Goal: Transaction & Acquisition: Subscribe to service/newsletter

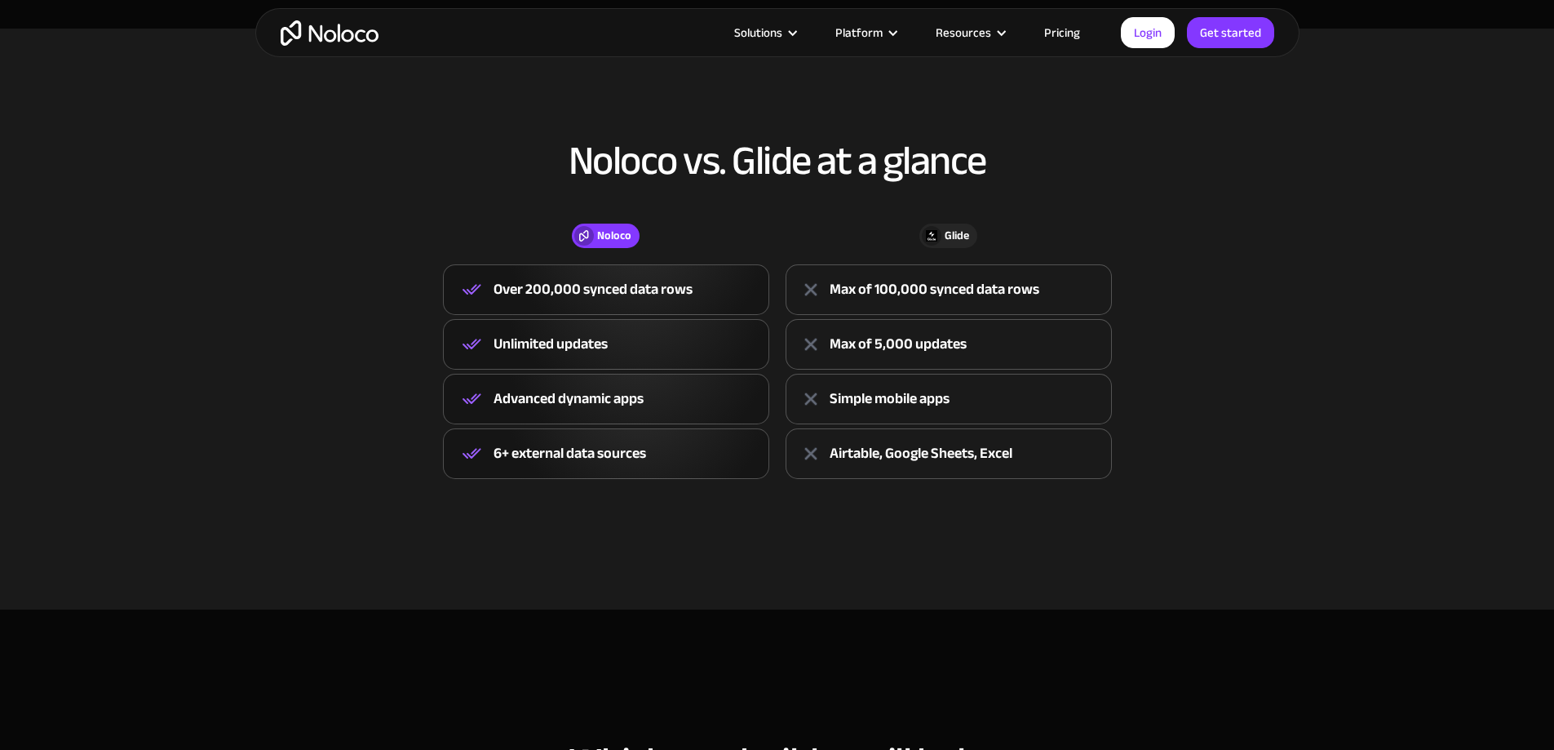
scroll to position [571, 0]
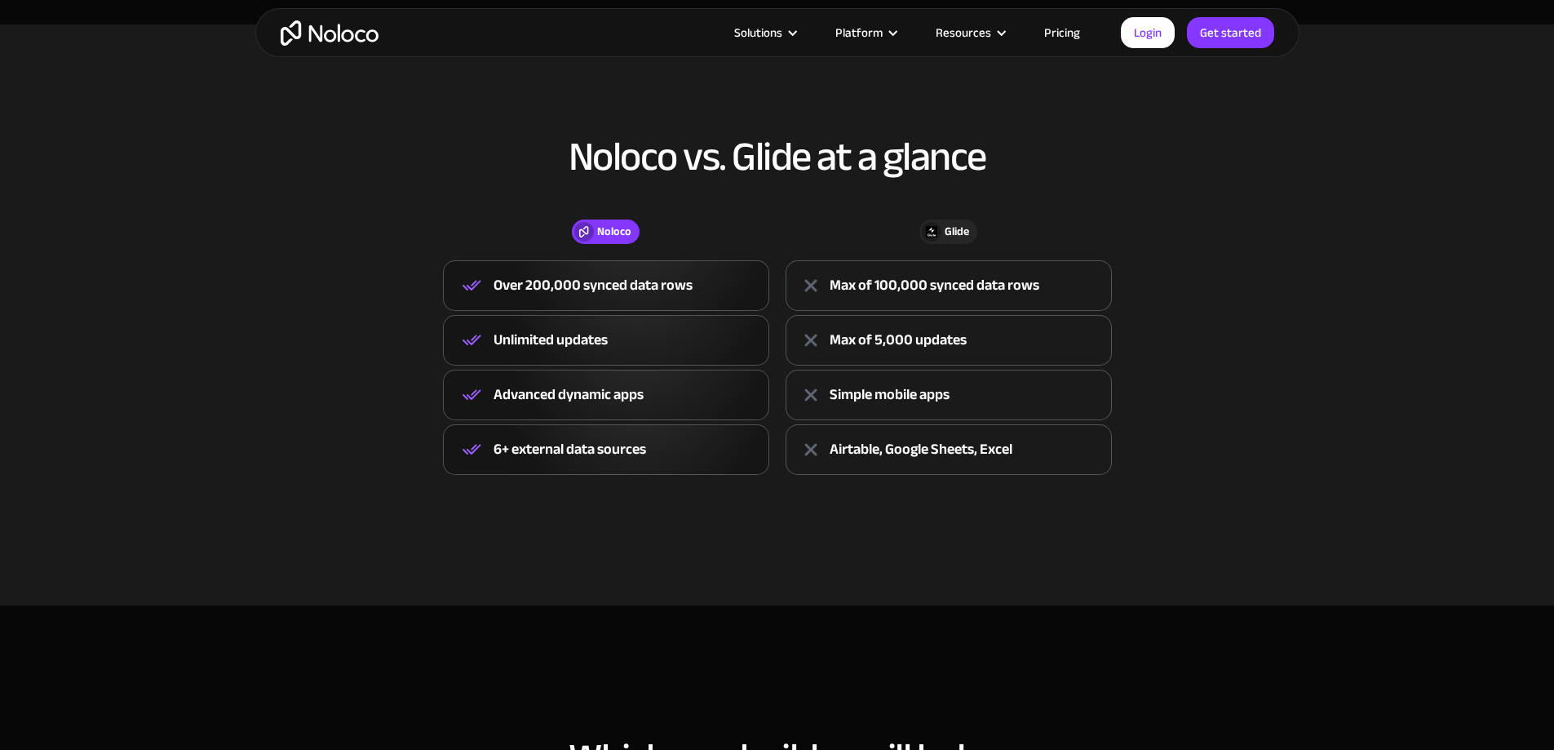
click at [330, 33] on img "home" at bounding box center [330, 32] width 98 height 25
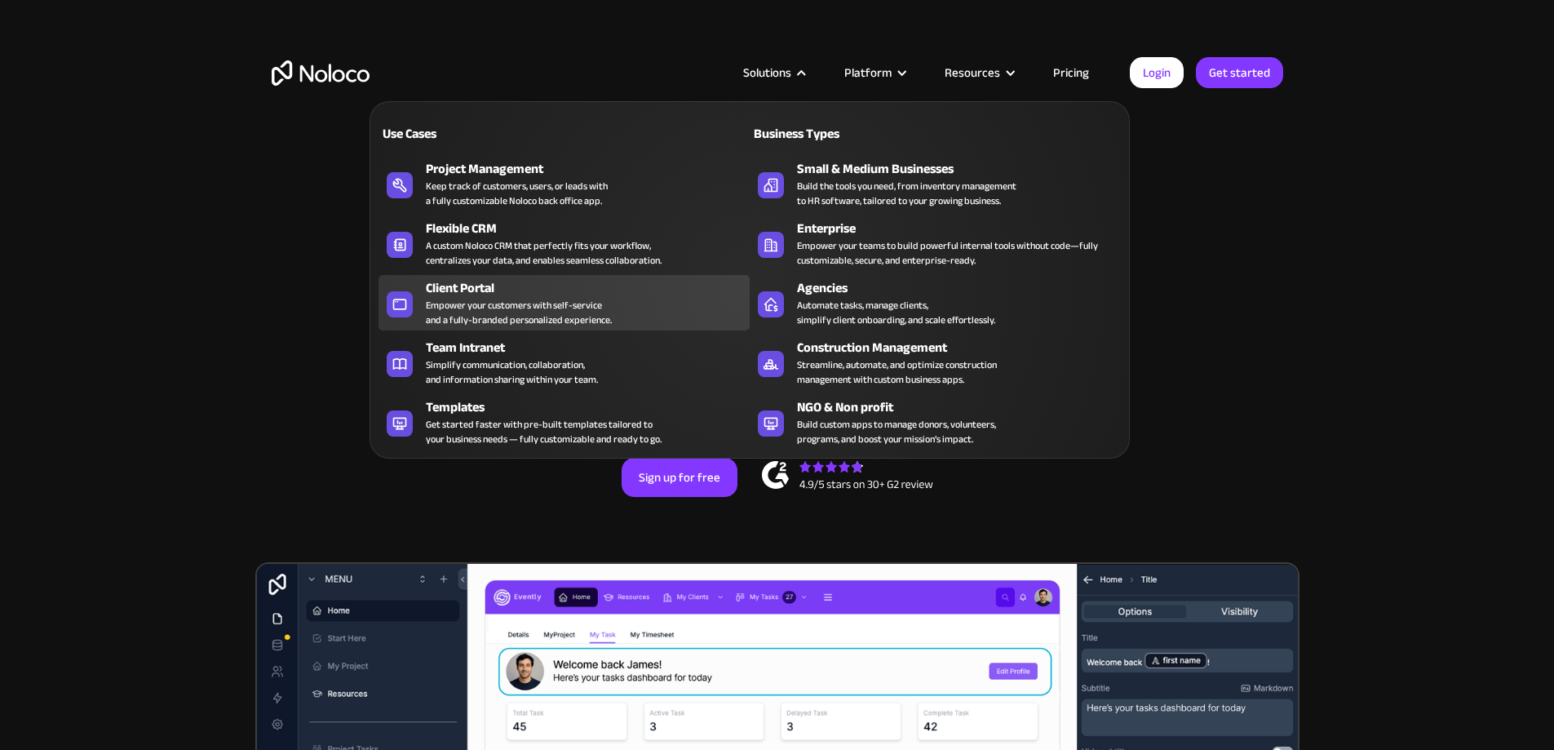
click at [544, 304] on div "Empower your customers with self-service and a fully-branded personalized exper…" at bounding box center [519, 312] width 186 height 29
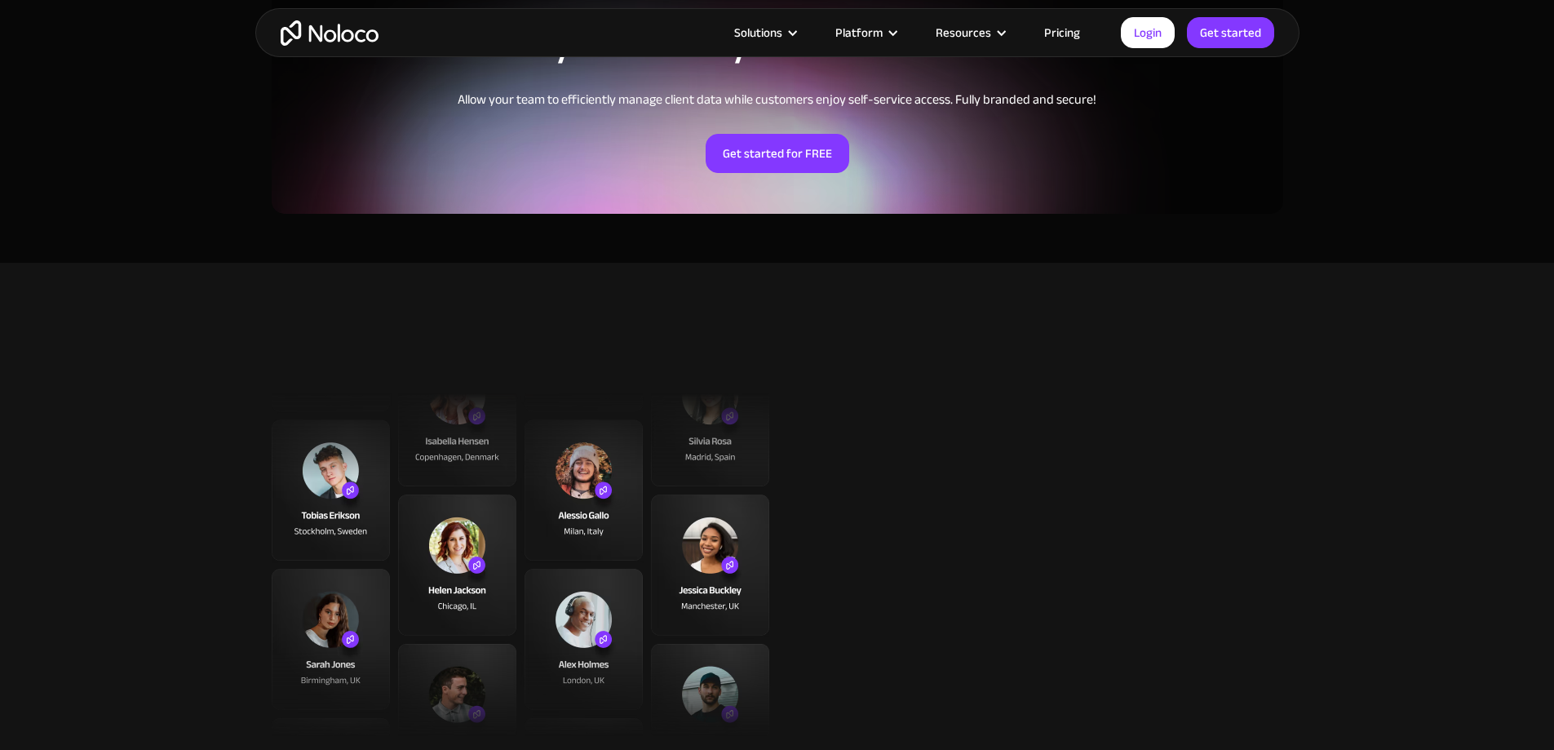
scroll to position [3996, 0]
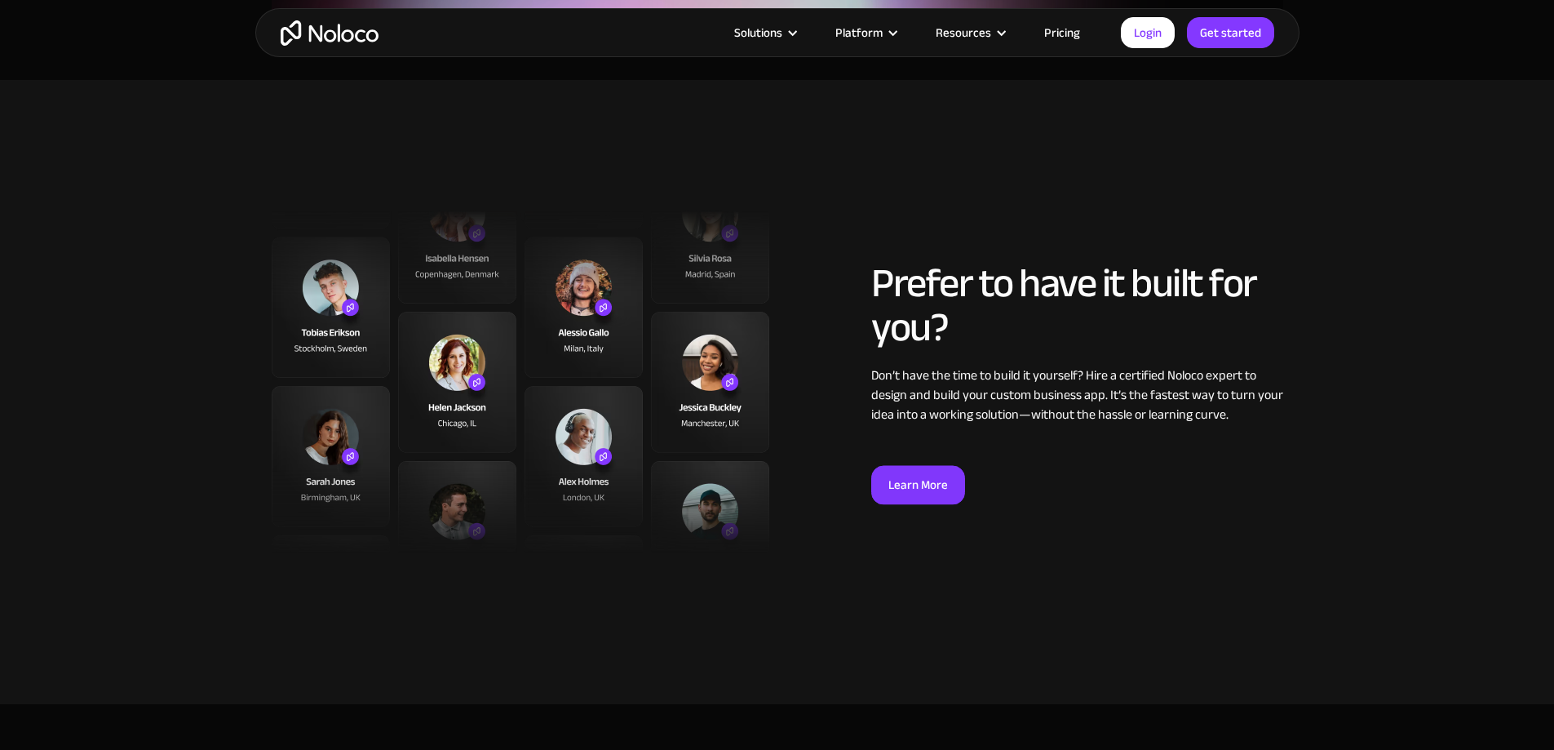
click at [1070, 26] on link "Pricing" at bounding box center [1062, 32] width 77 height 21
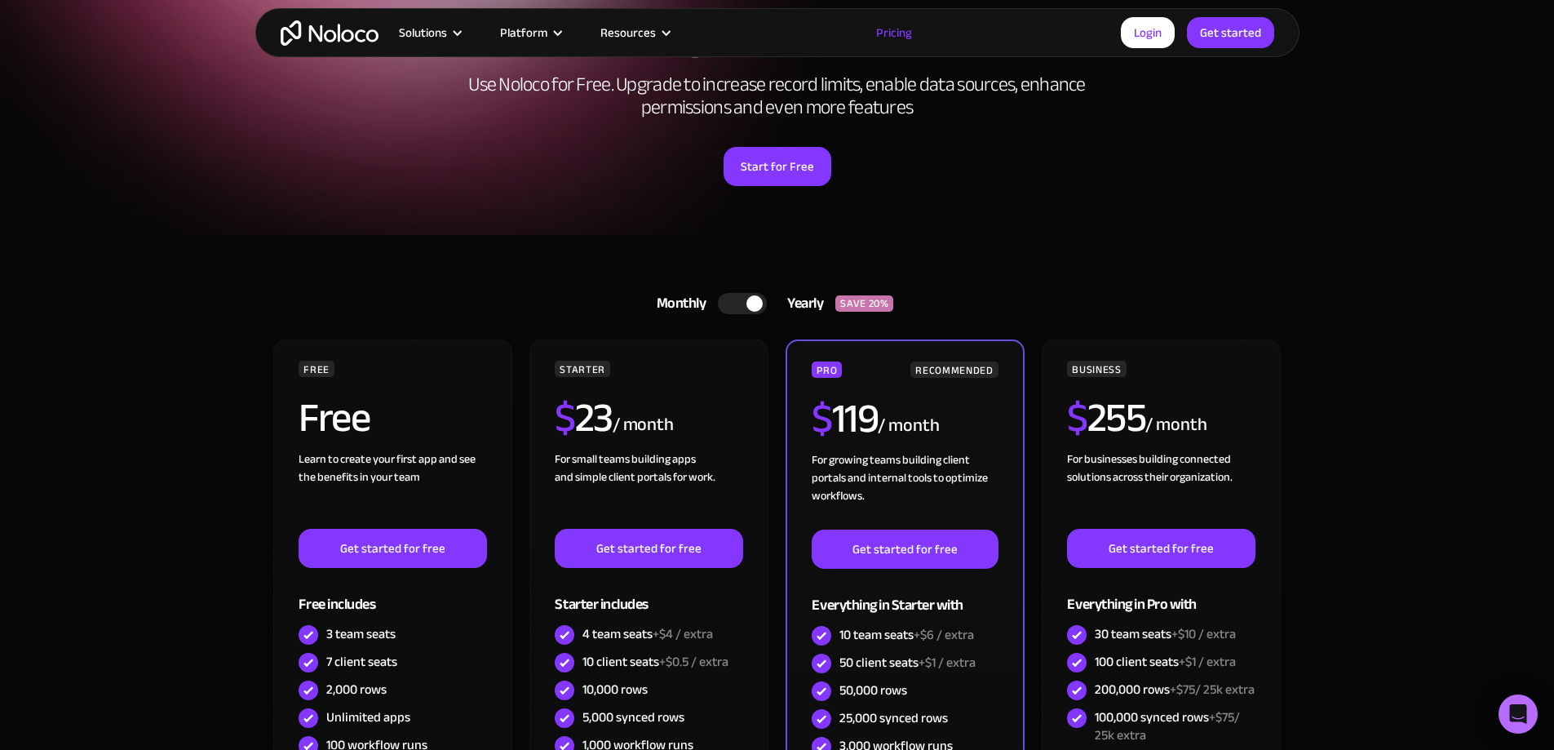
scroll to position [245, 0]
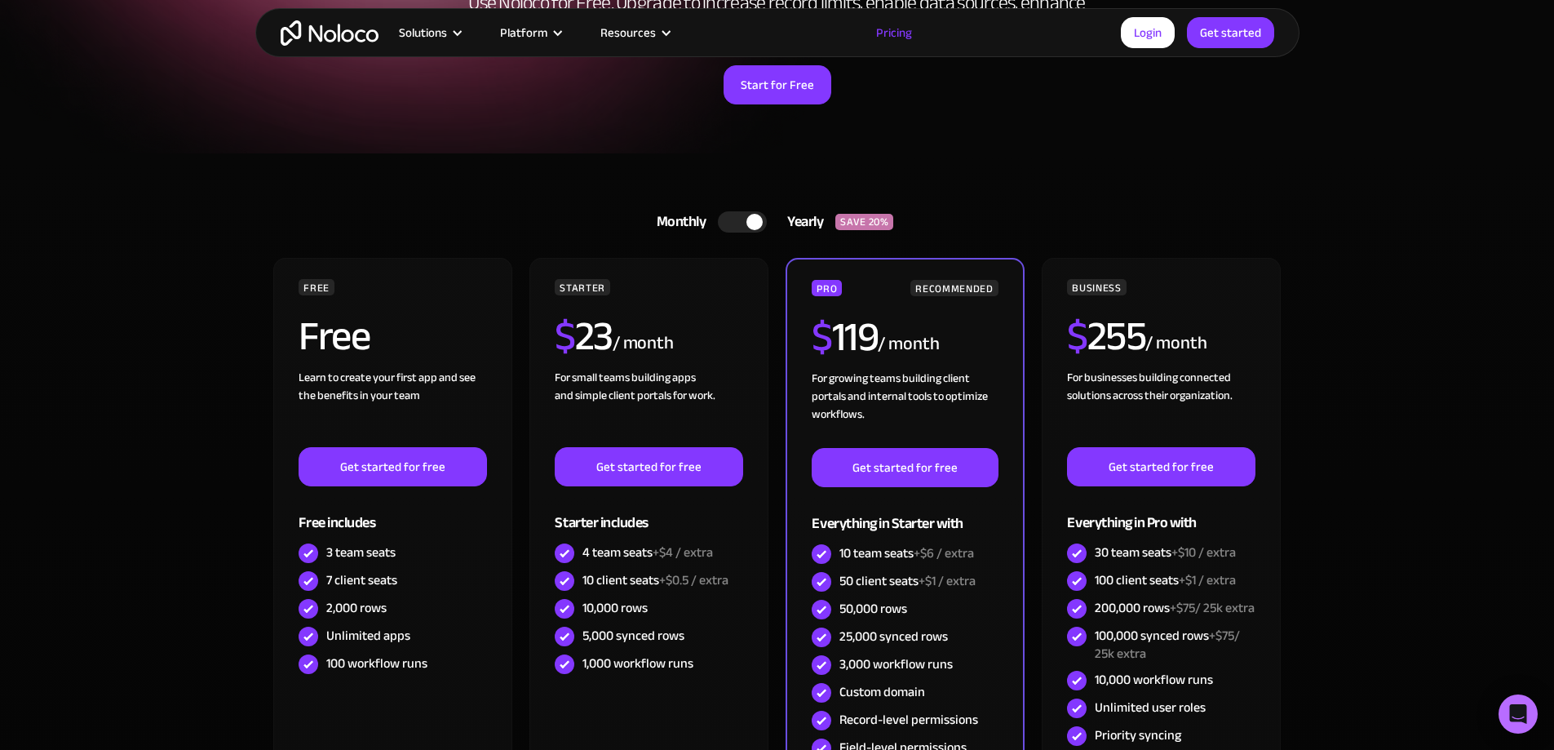
click at [736, 216] on div at bounding box center [742, 221] width 49 height 21
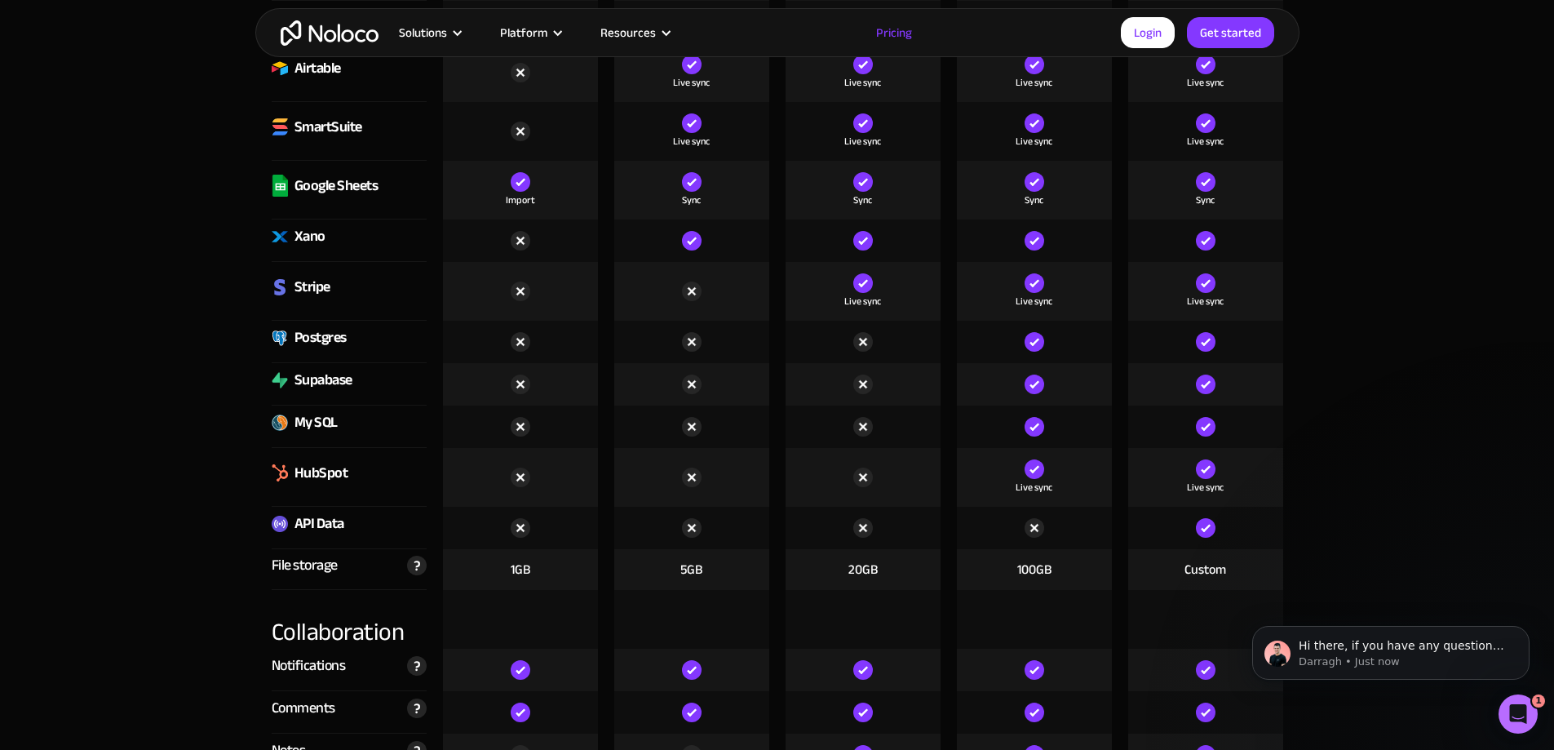
scroll to position [0, 0]
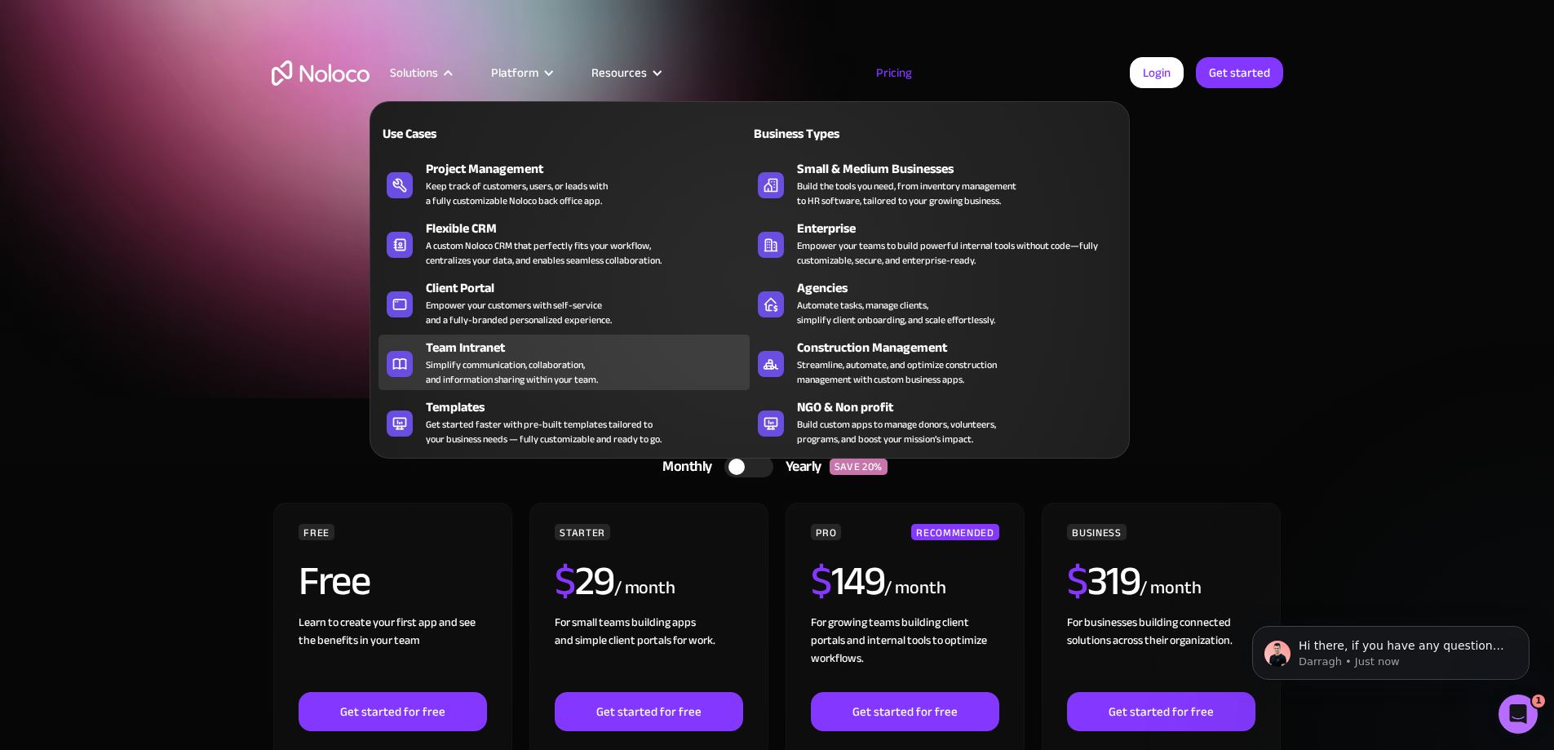
click at [531, 374] on div "Simplify communication, collaboration, and information sharing within your team." at bounding box center [512, 371] width 172 height 29
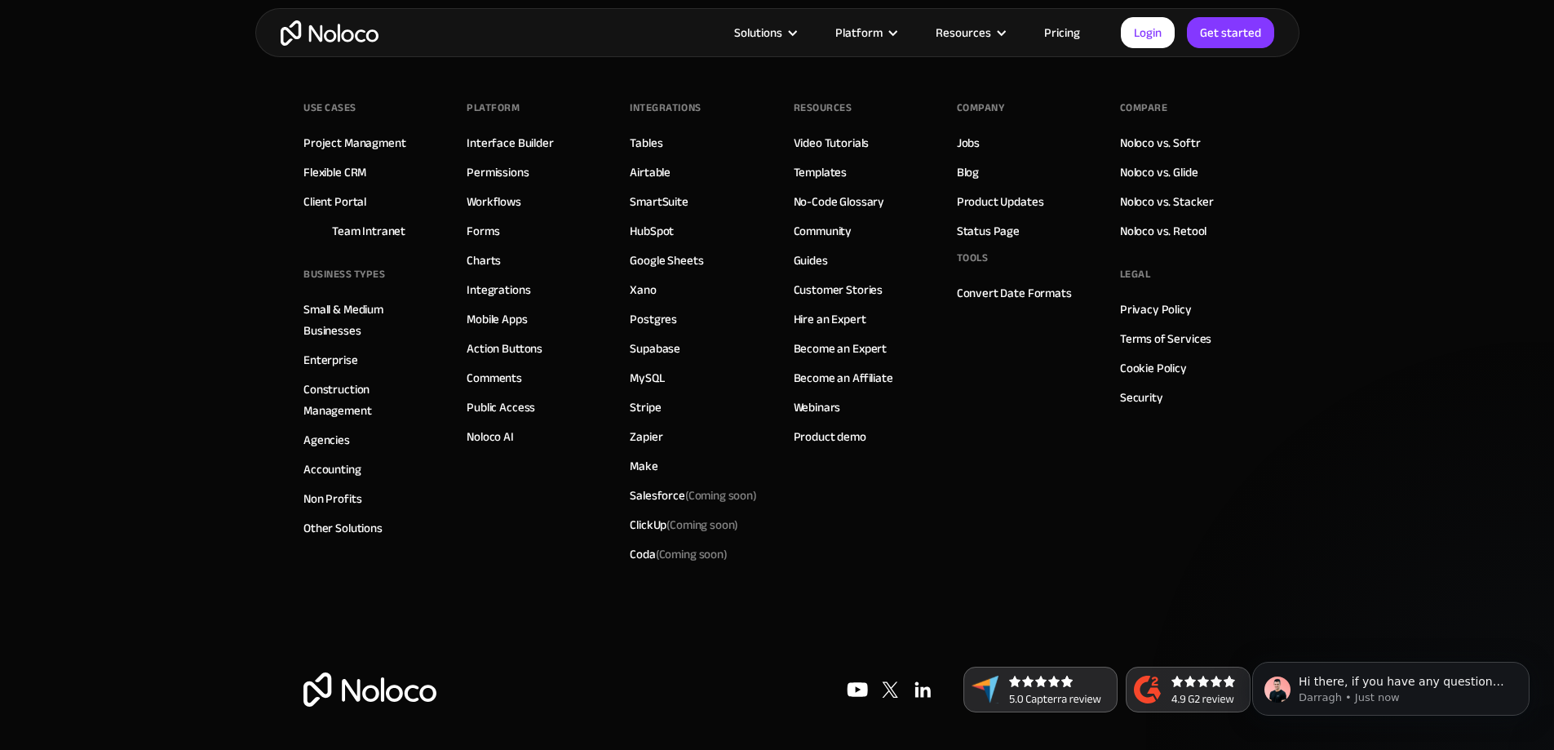
scroll to position [7028, 0]
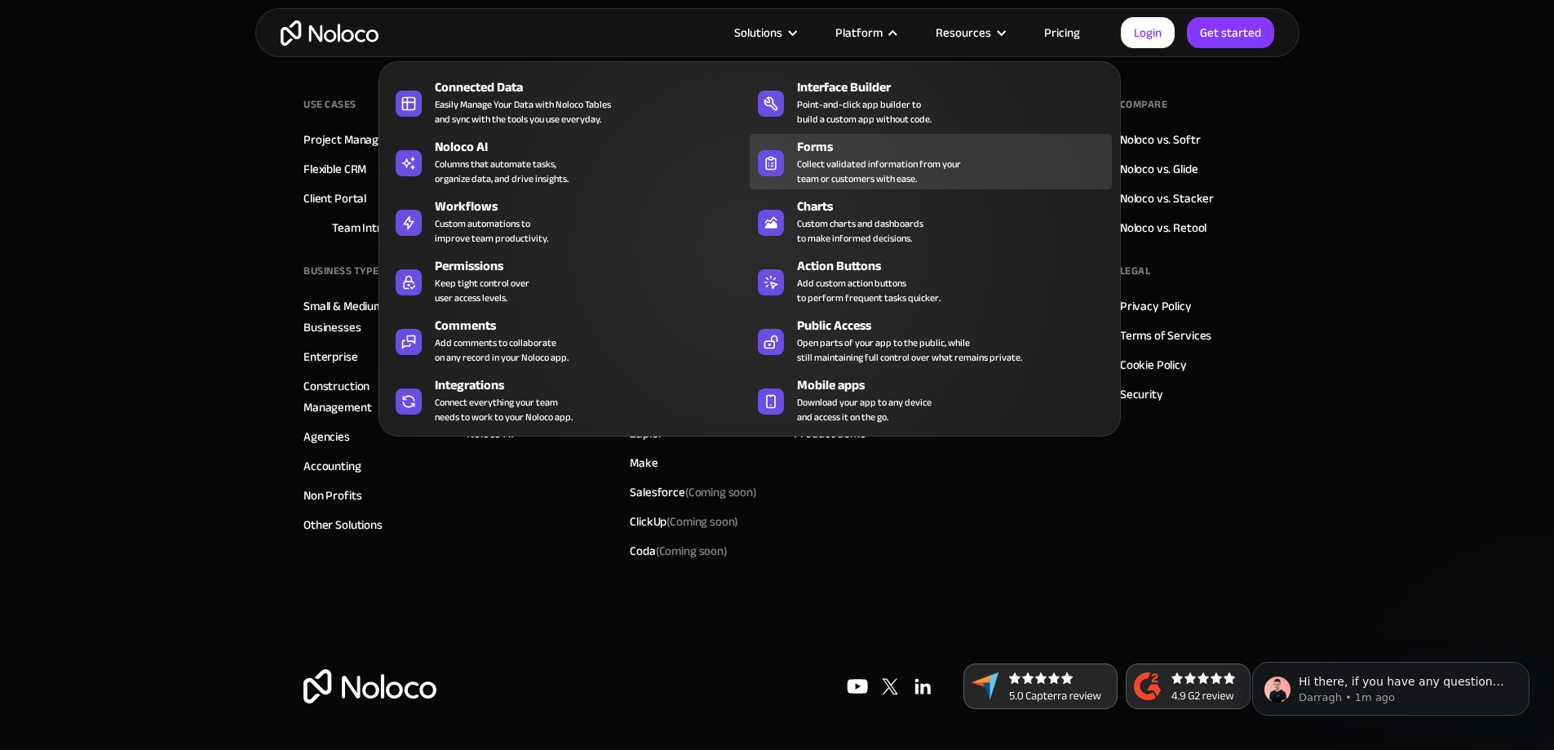
click at [910, 164] on div "Collect validated information from your team or customers with ease." at bounding box center [879, 171] width 164 height 29
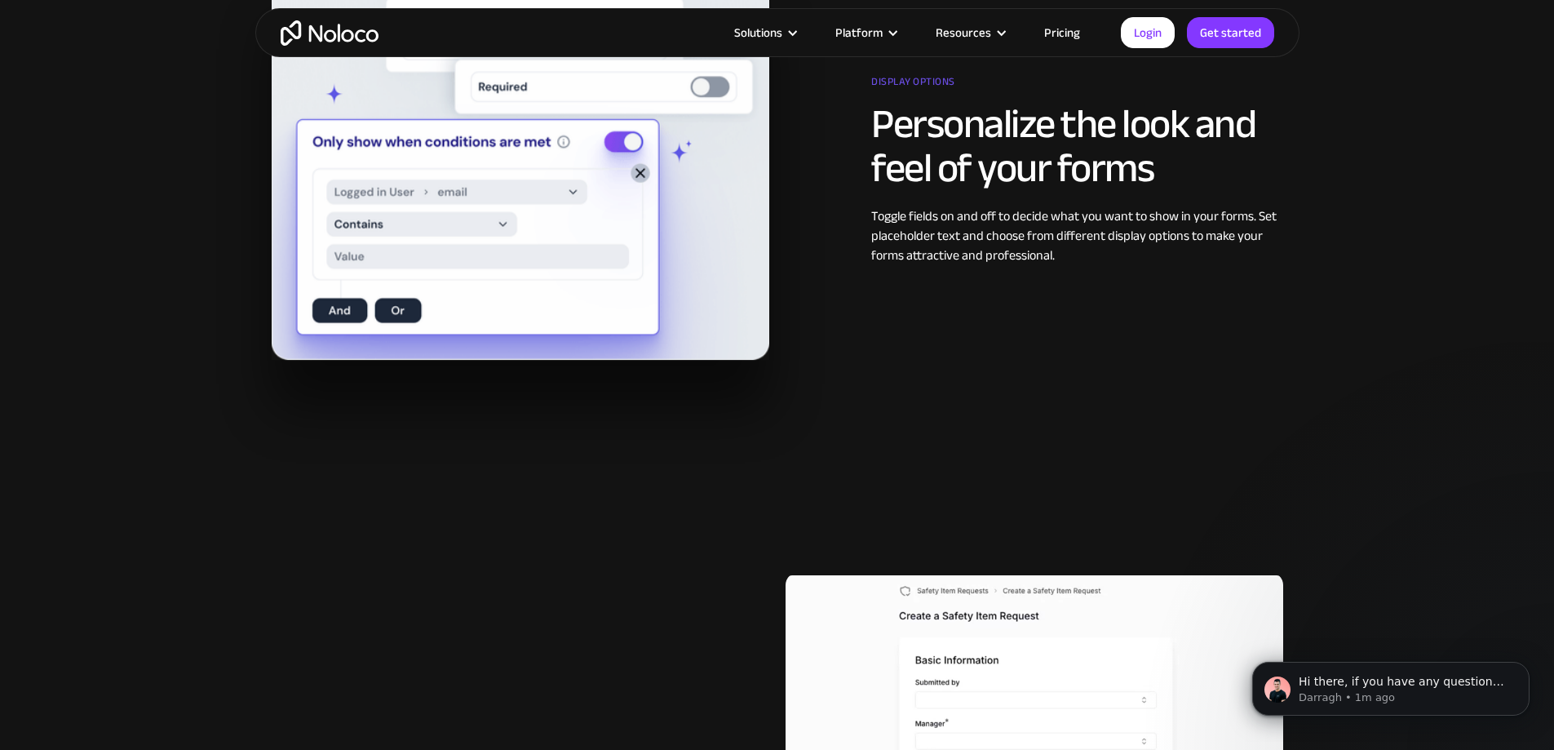
scroll to position [1957, 0]
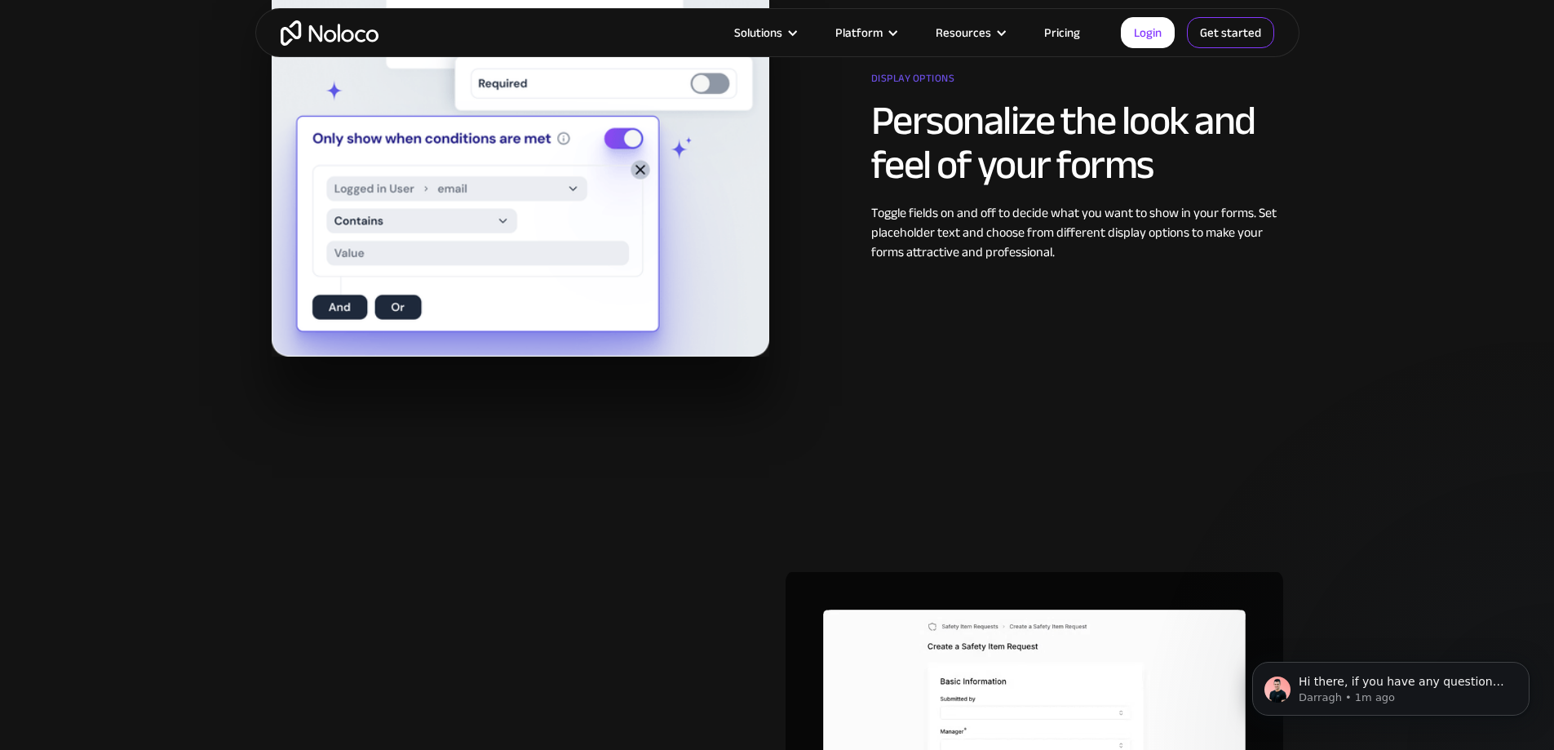
click at [1239, 30] on link "Get started" at bounding box center [1230, 32] width 87 height 31
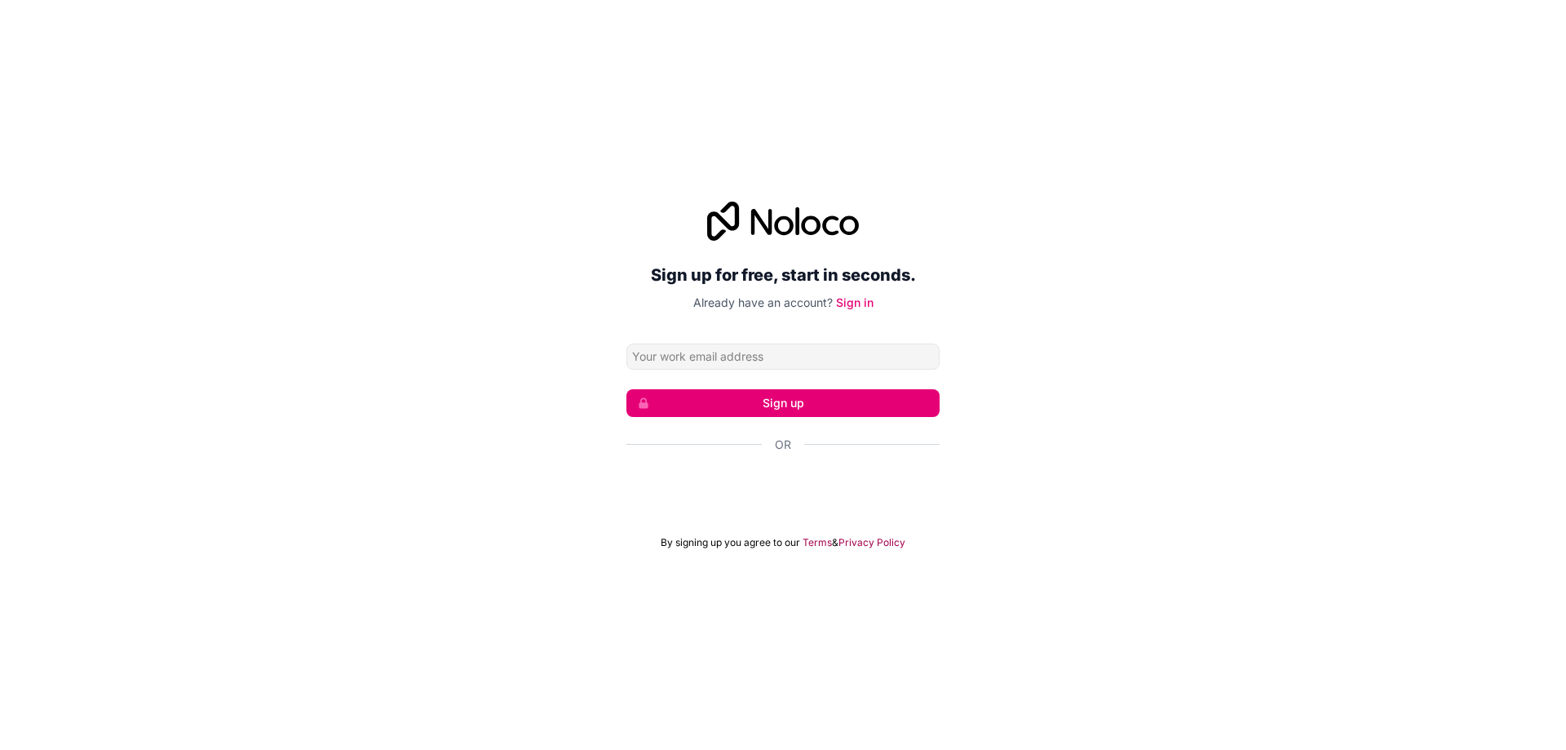
click at [767, 361] on input "Email address" at bounding box center [782, 356] width 313 height 26
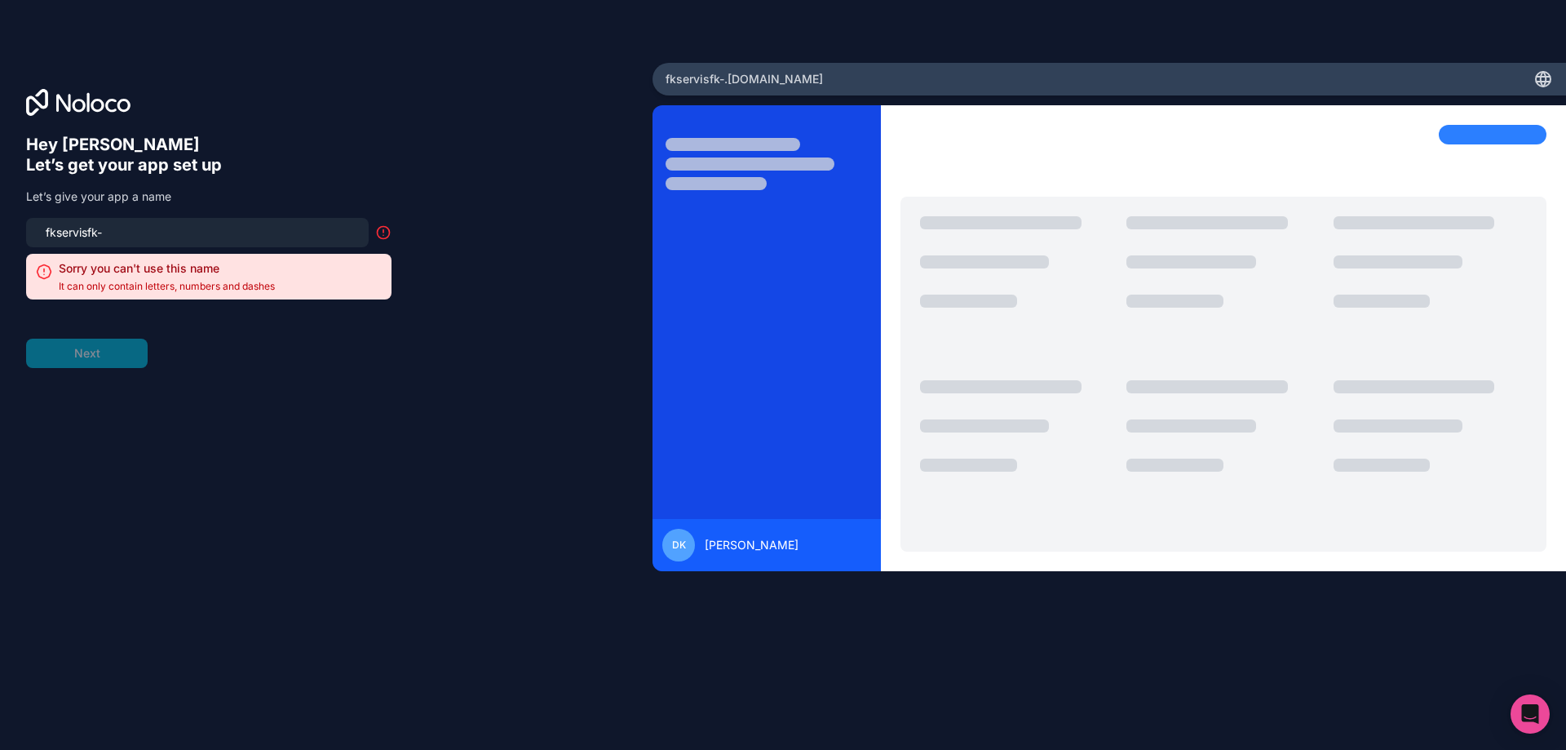
type input "fkservisfk-s"
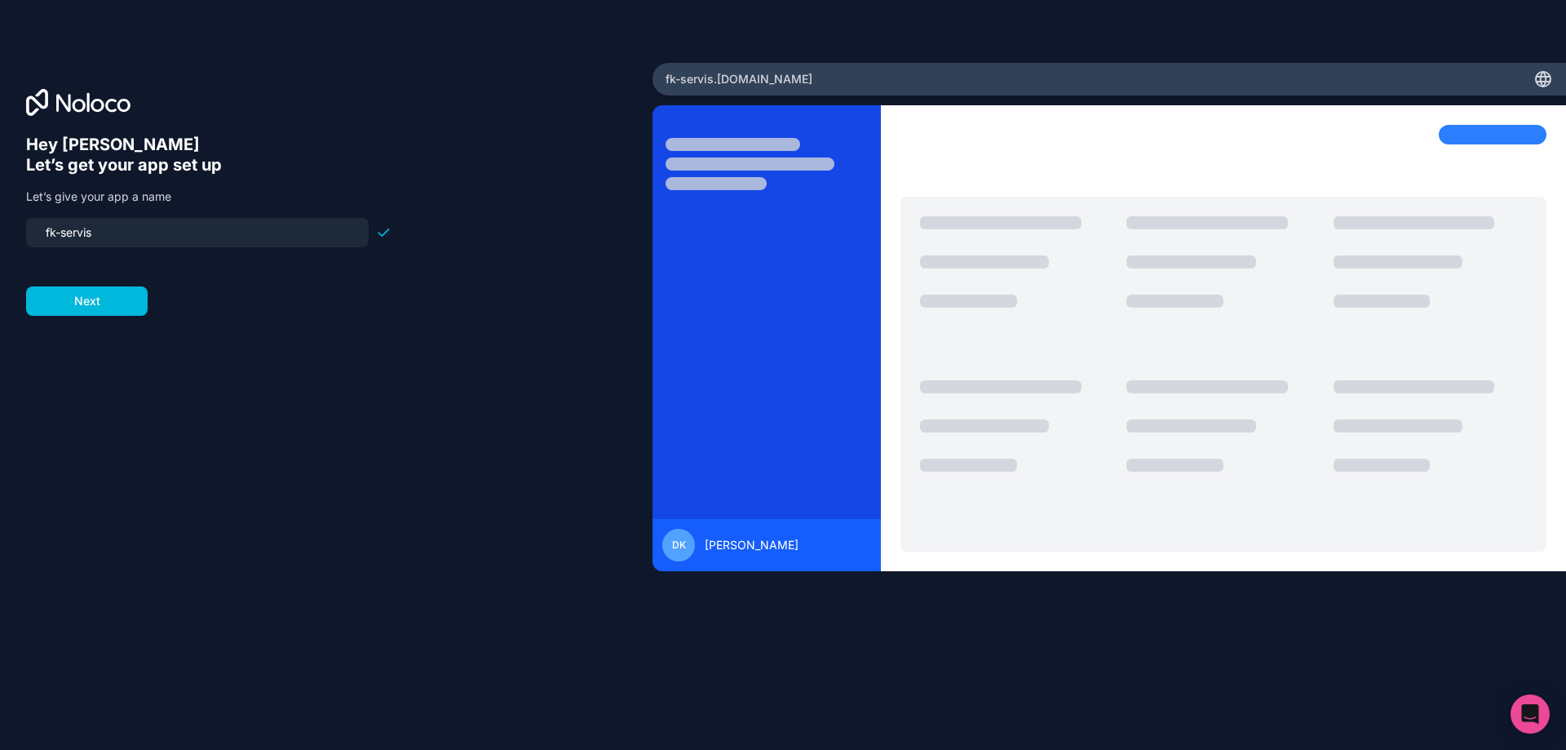
click at [54, 236] on input "fk-servis" at bounding box center [197, 232] width 323 height 23
type input "fkservis"
click at [98, 267] on form "fkservis Next" at bounding box center [208, 267] width 365 height 98
click at [106, 299] on button "Next" at bounding box center [87, 300] width 122 height 29
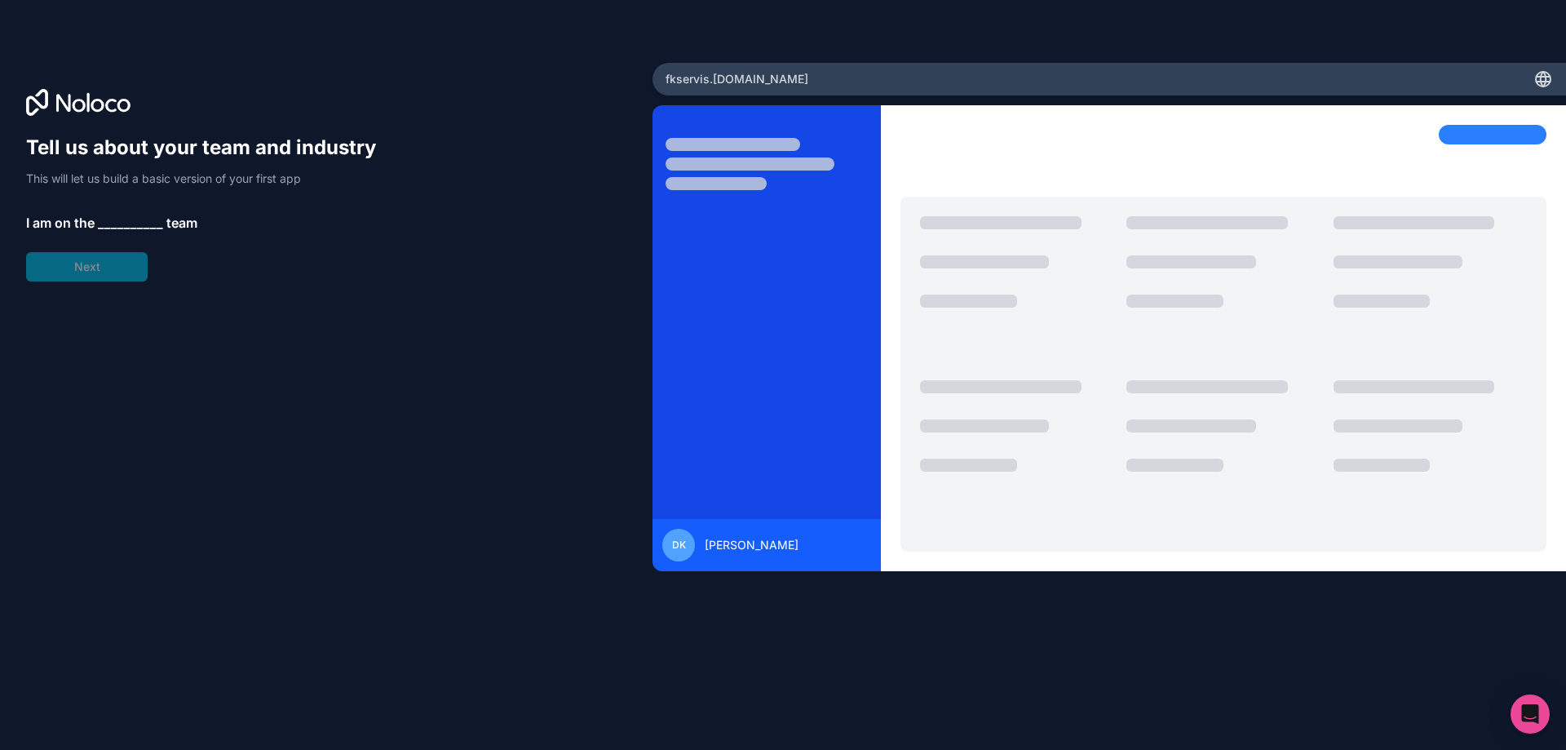
click at [129, 225] on span "__________" at bounding box center [130, 223] width 65 height 20
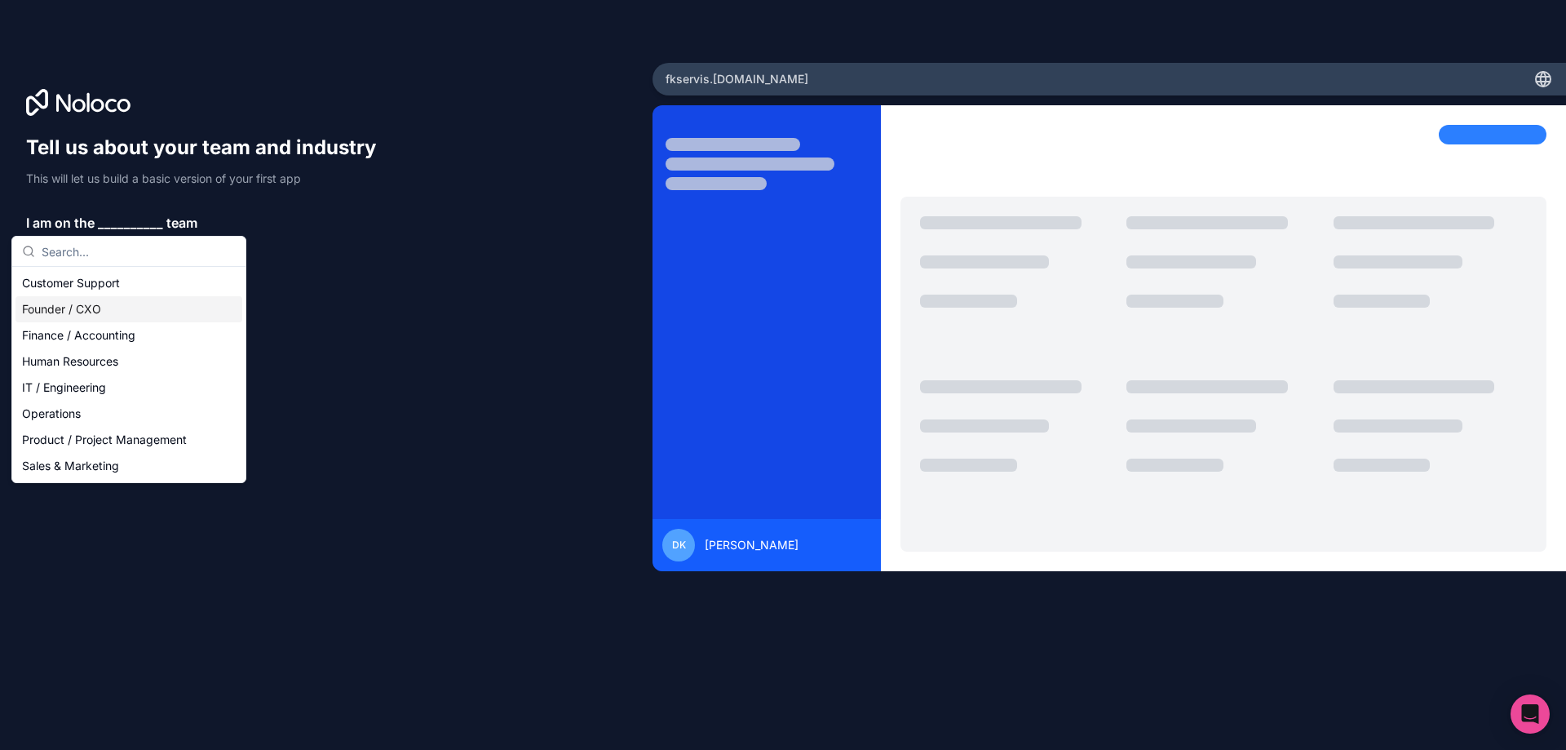
click at [116, 310] on div "Founder / CXO" at bounding box center [128, 309] width 227 height 26
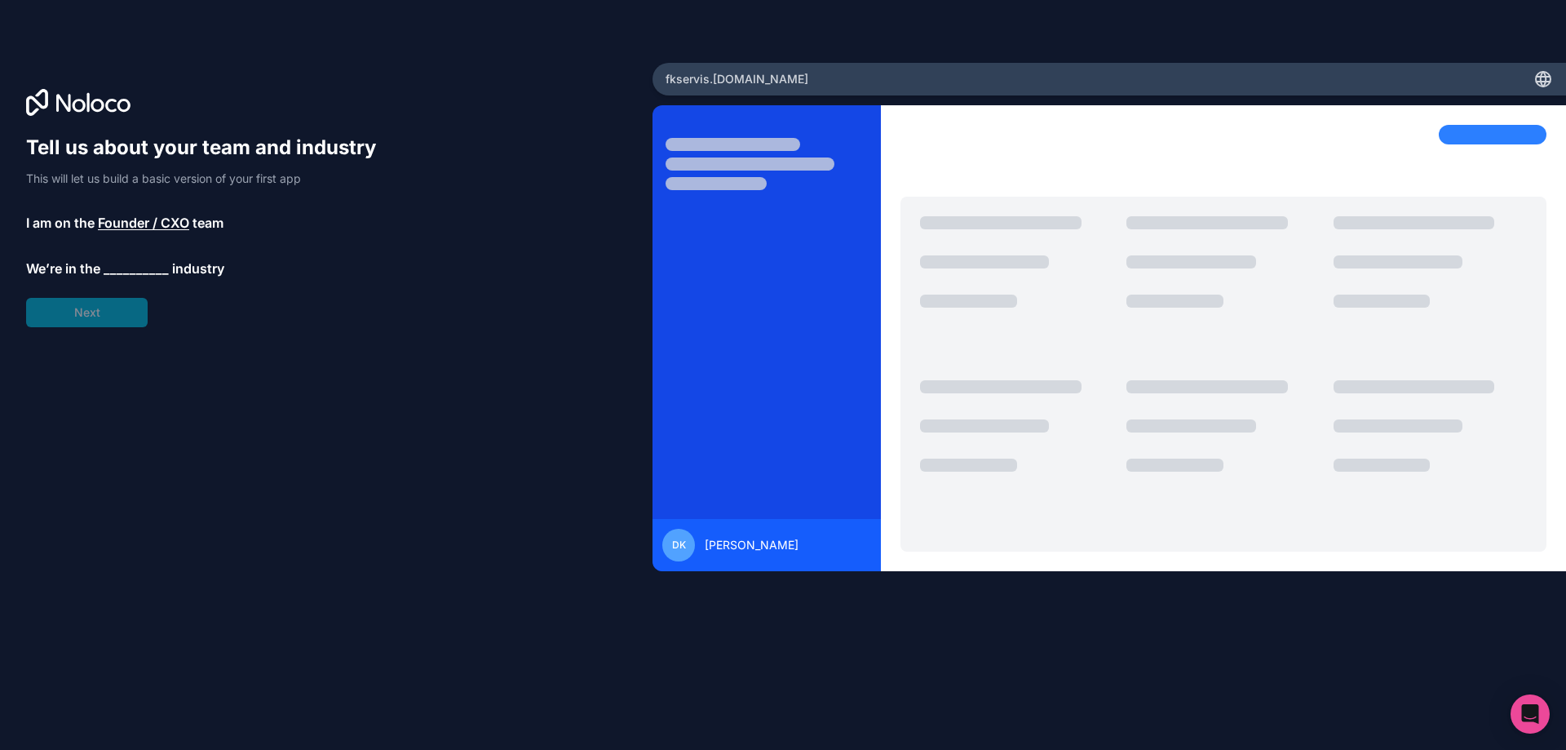
drag, startPoint x: 116, startPoint y: 310, endPoint x: 197, endPoint y: 288, distance: 84.5
click at [197, 288] on div "Tell us about your team and industry This will let us build a basic version of …" at bounding box center [208, 231] width 365 height 192
click at [138, 263] on span "__________" at bounding box center [136, 269] width 65 height 20
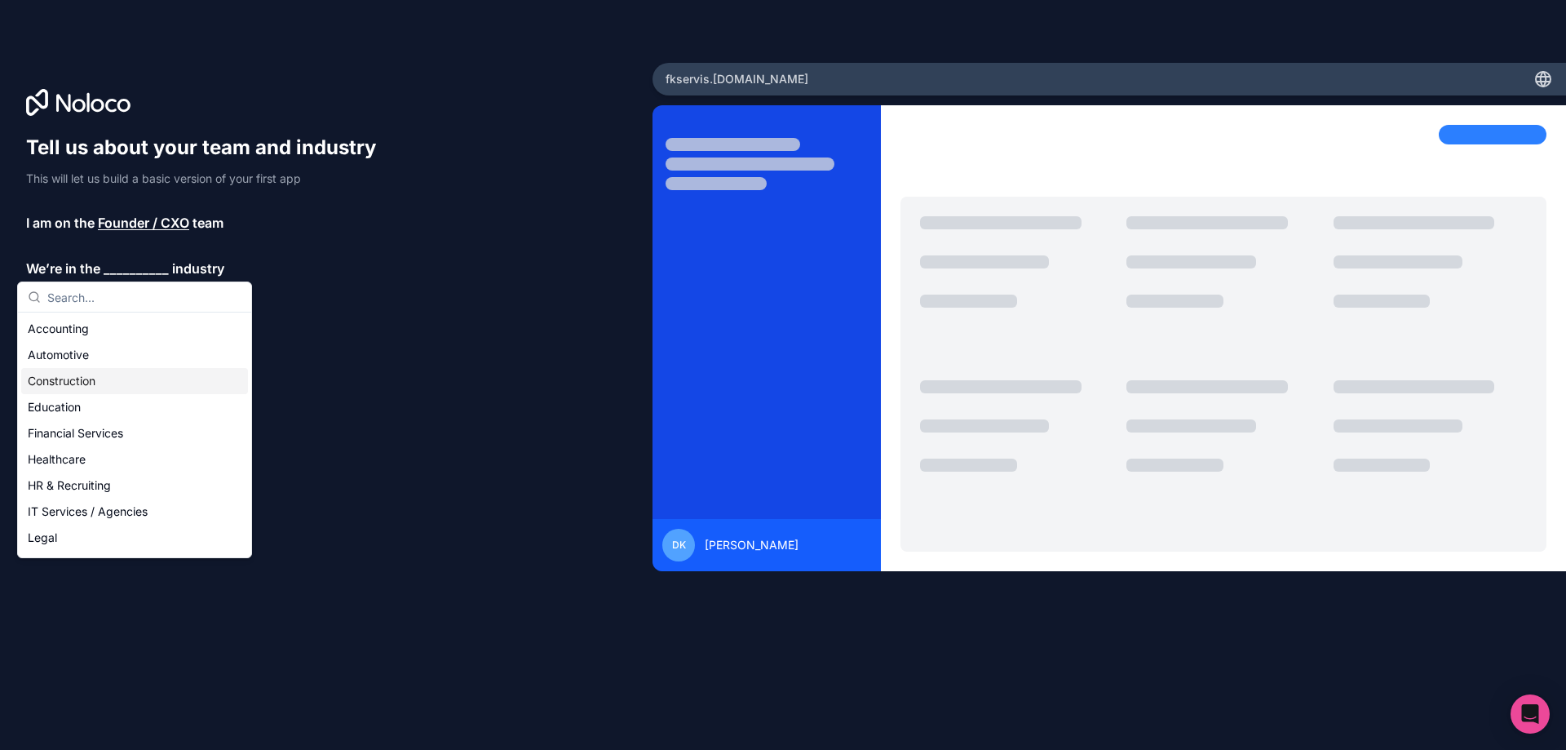
click at [139, 372] on div "Construction" at bounding box center [134, 381] width 227 height 26
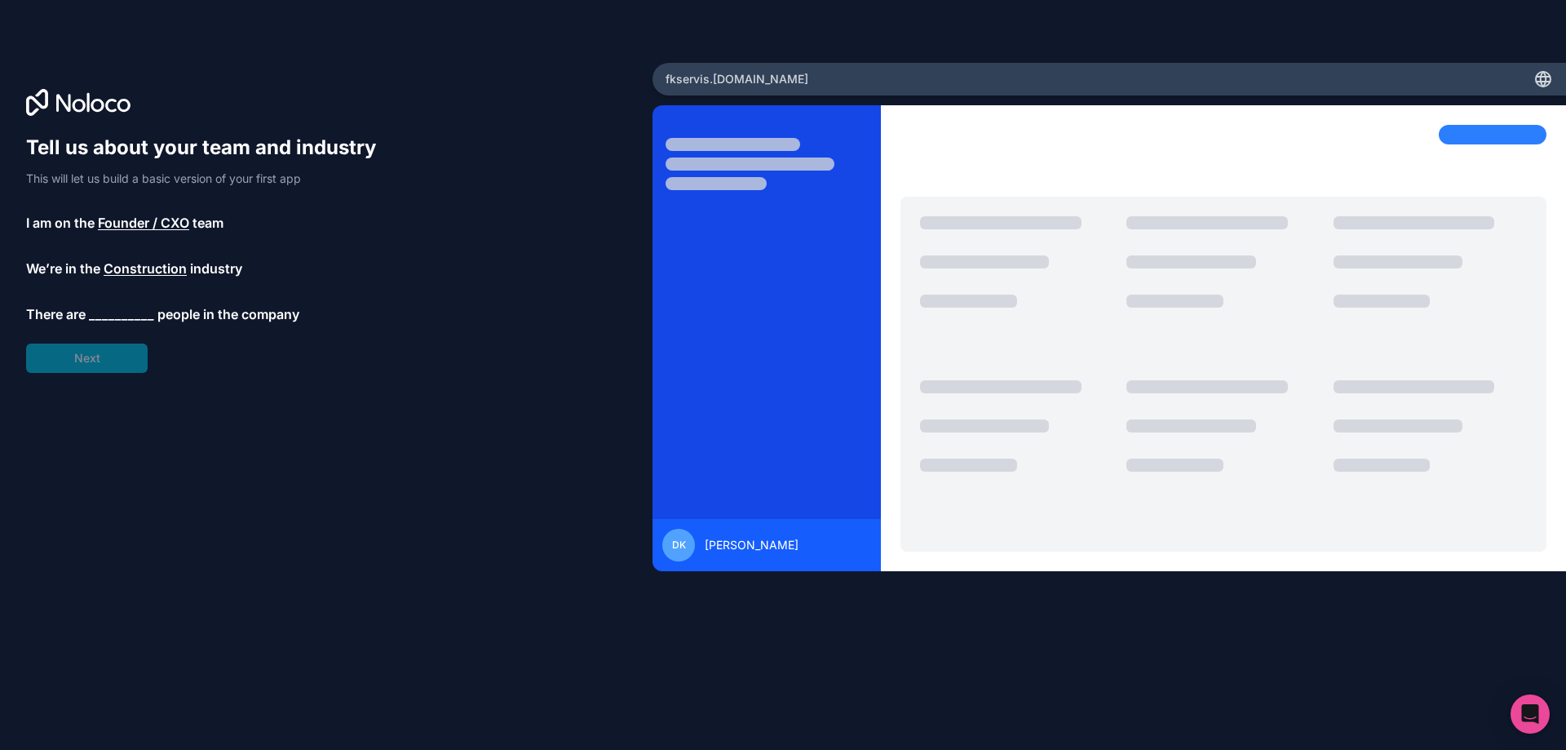
click at [126, 312] on span "__________" at bounding box center [121, 314] width 65 height 20
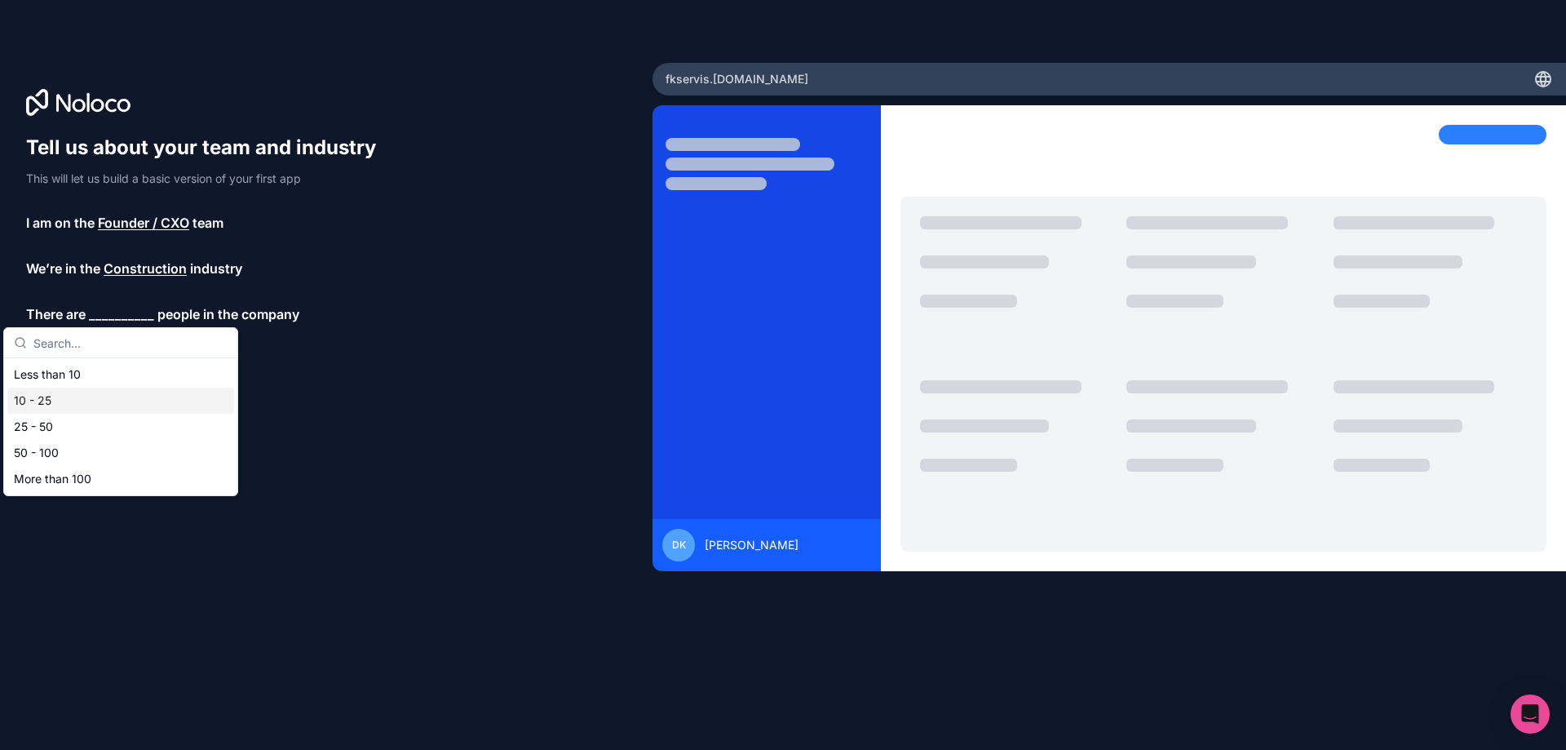
click at [133, 405] on div "10 - 25" at bounding box center [120, 400] width 227 height 26
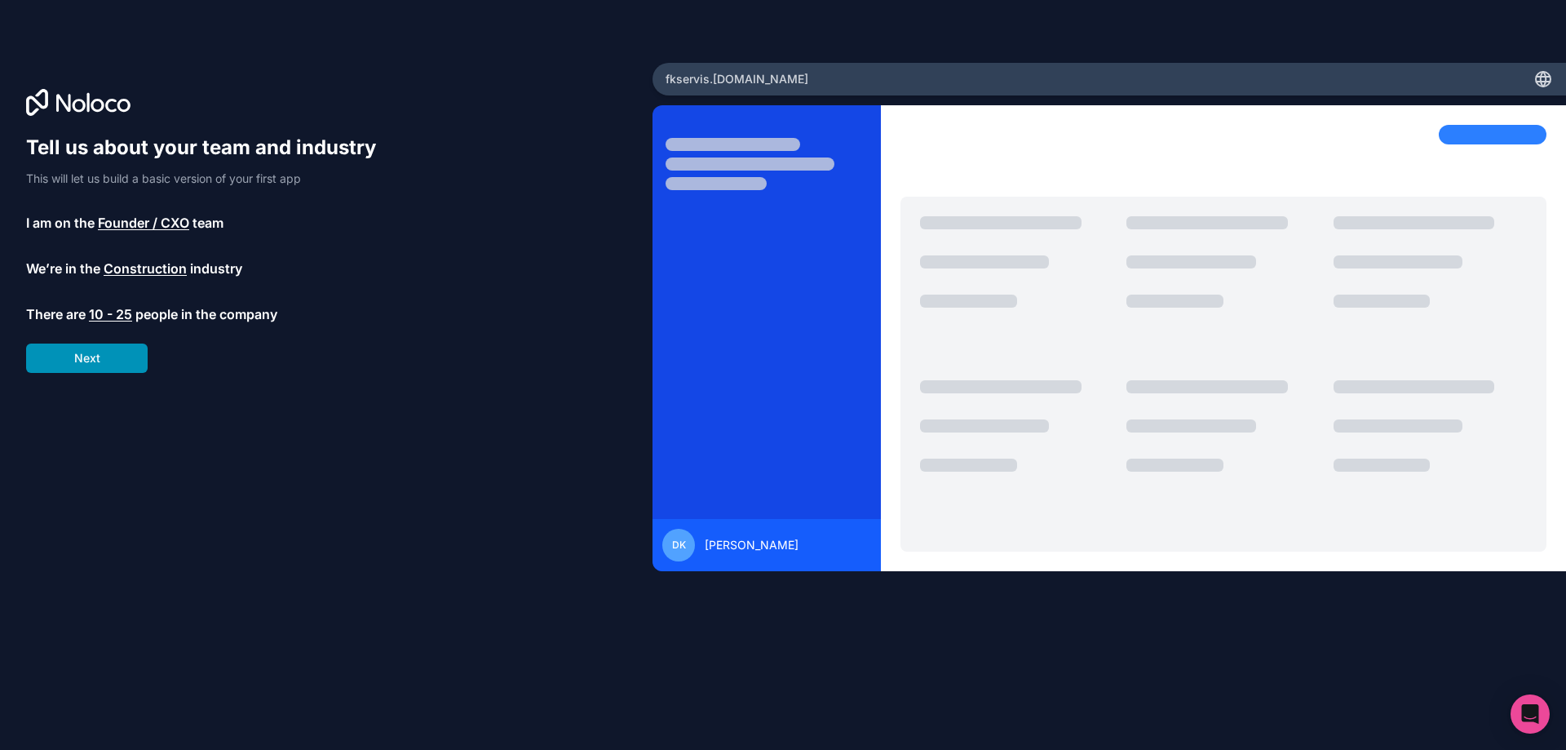
click at [104, 352] on button "Next" at bounding box center [87, 357] width 122 height 29
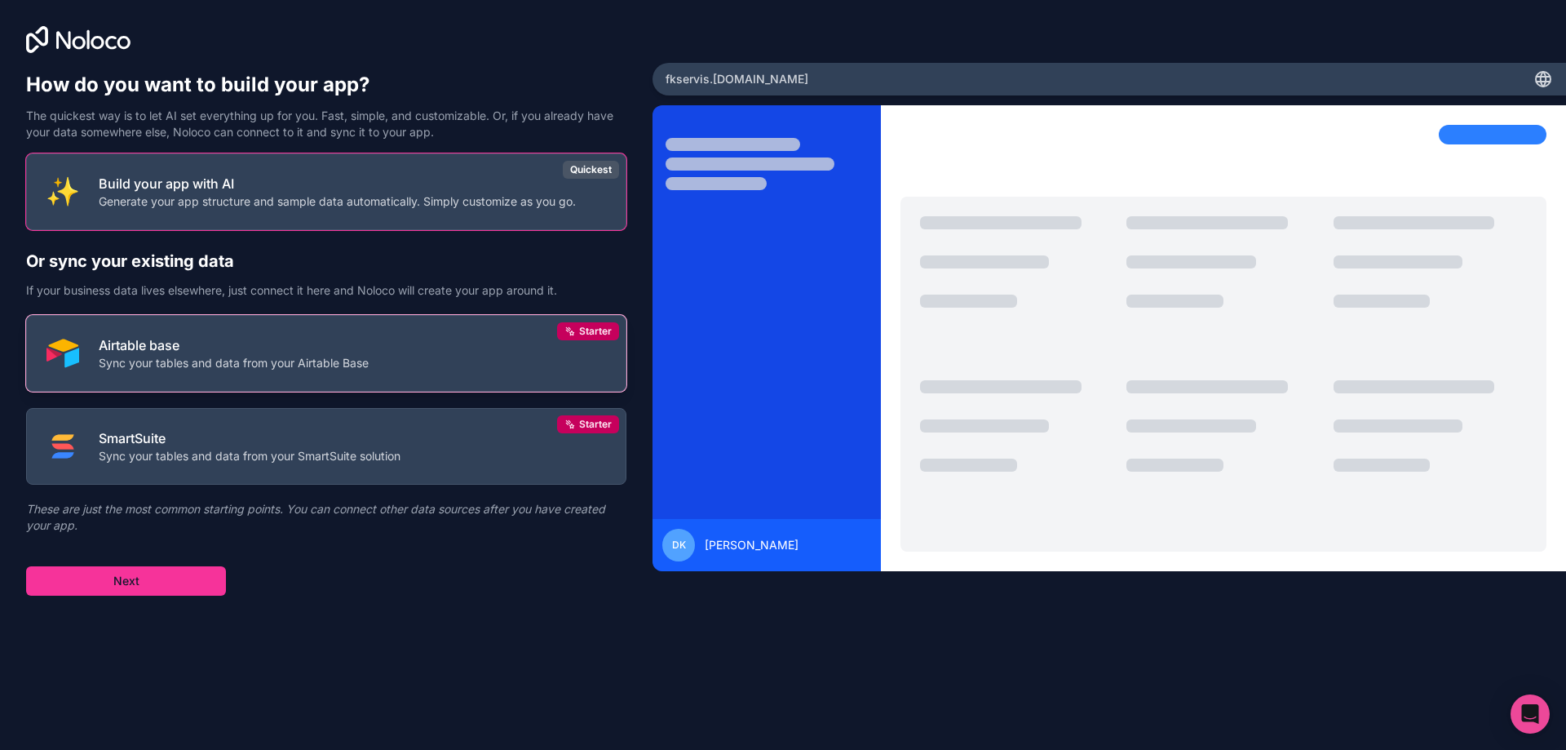
click at [268, 347] on p "Airtable base" at bounding box center [234, 345] width 270 height 20
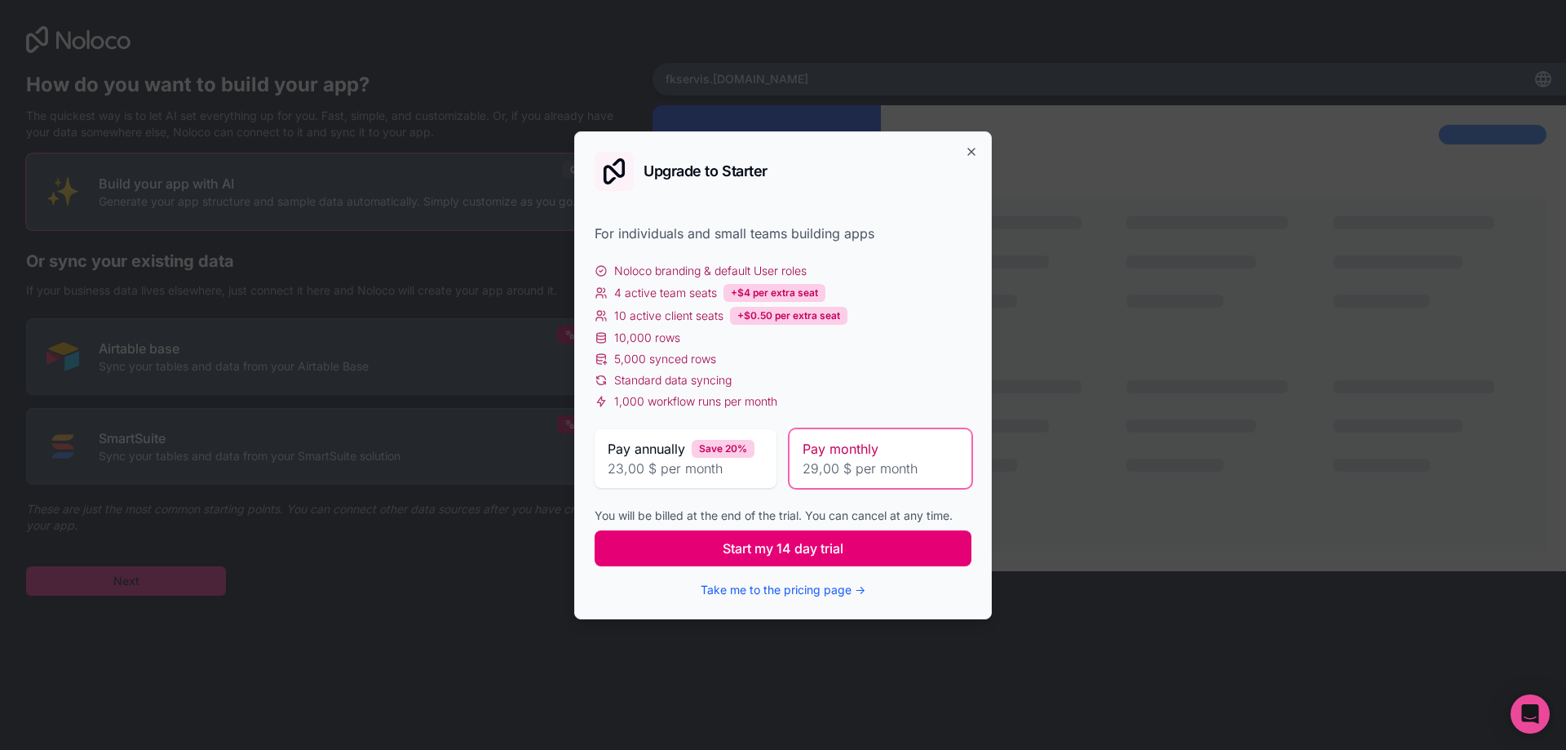
click at [842, 541] on span "Start my 14 day trial" at bounding box center [783, 548] width 121 height 20
